Goal: Information Seeking & Learning: Learn about a topic

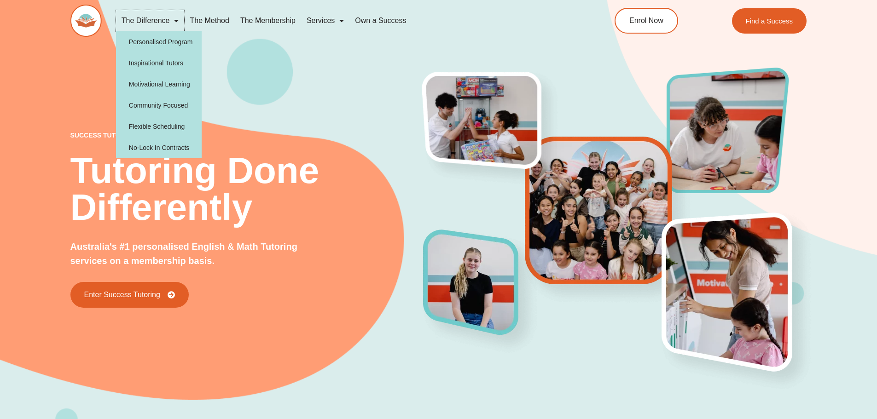
click at [151, 21] on link "The Difference" at bounding box center [150, 20] width 69 height 21
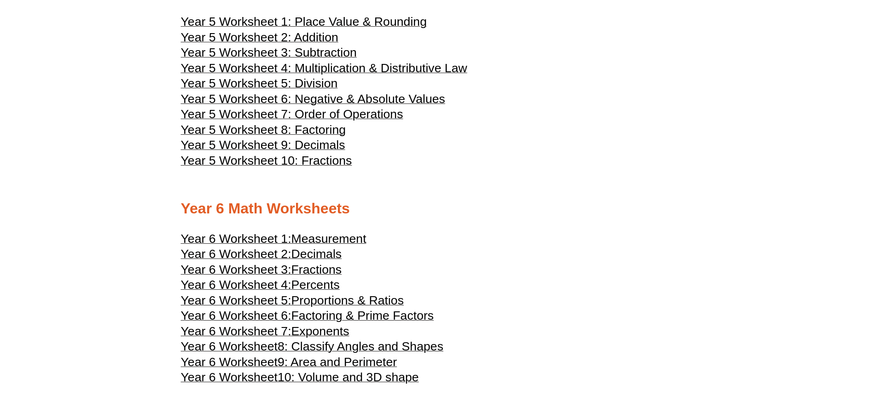
scroll to position [1562, 0]
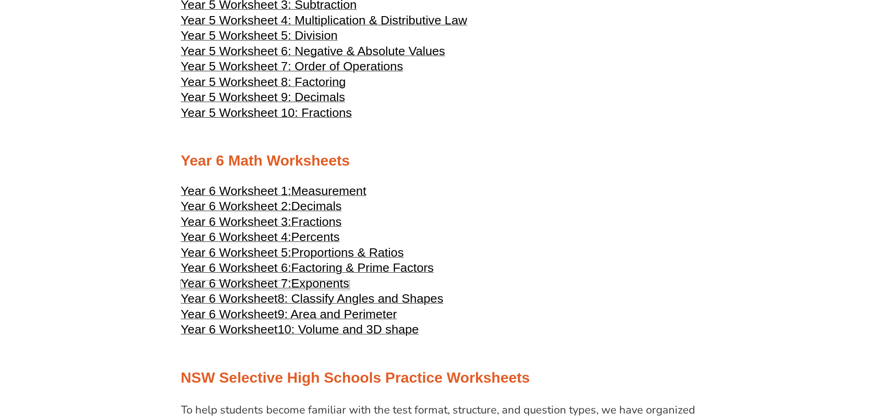
click at [335, 284] on span "Exponents" at bounding box center [320, 284] width 58 height 14
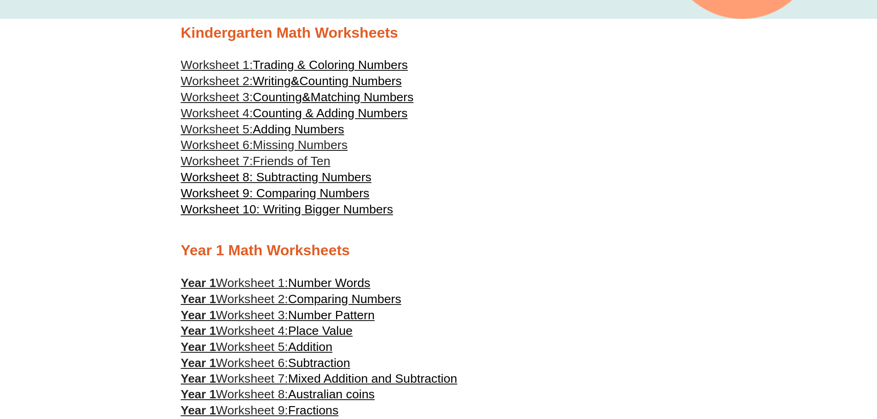
scroll to position [273, 0]
